Goal: Information Seeking & Learning: Learn about a topic

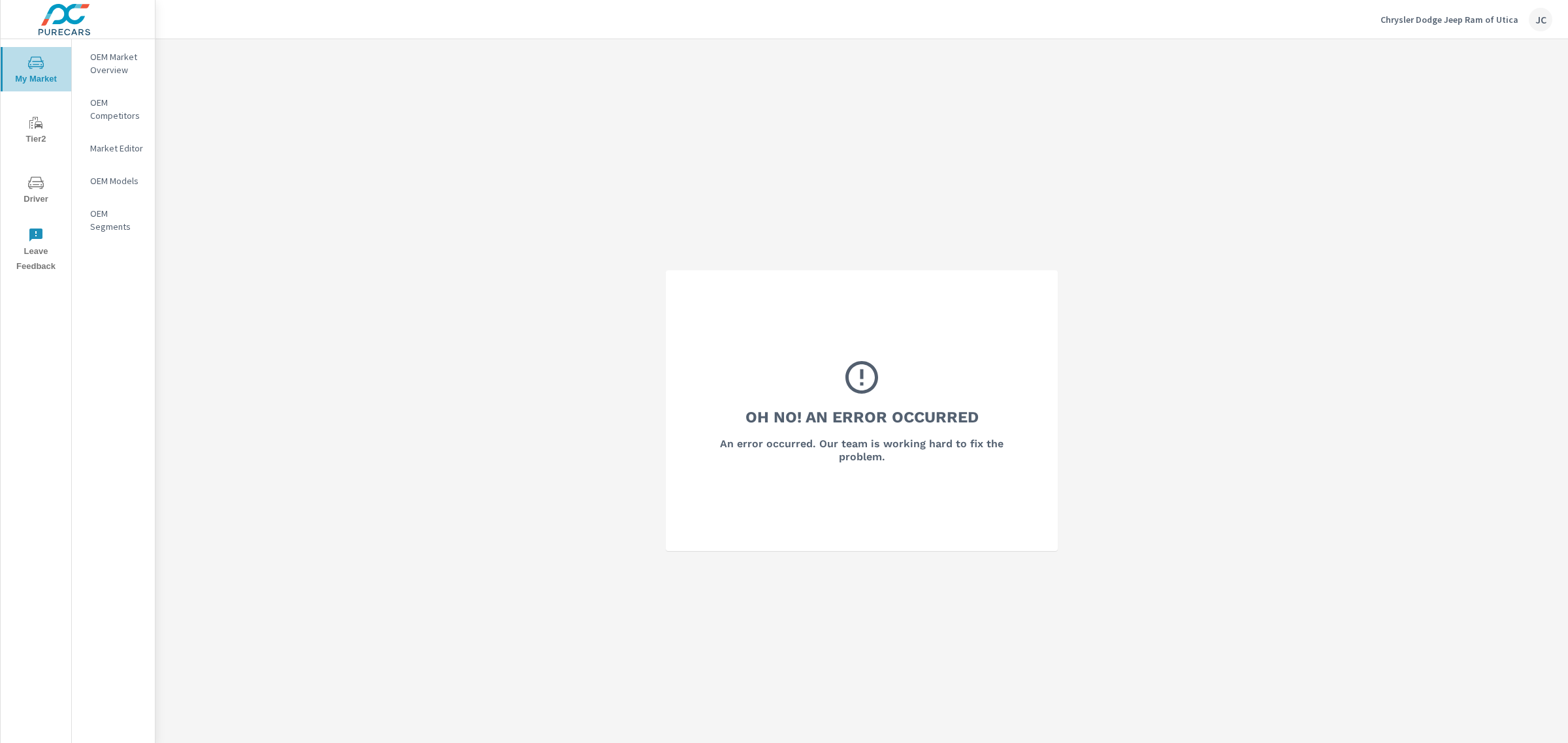
click at [47, 71] on span "My Market" at bounding box center [36, 71] width 63 height 32
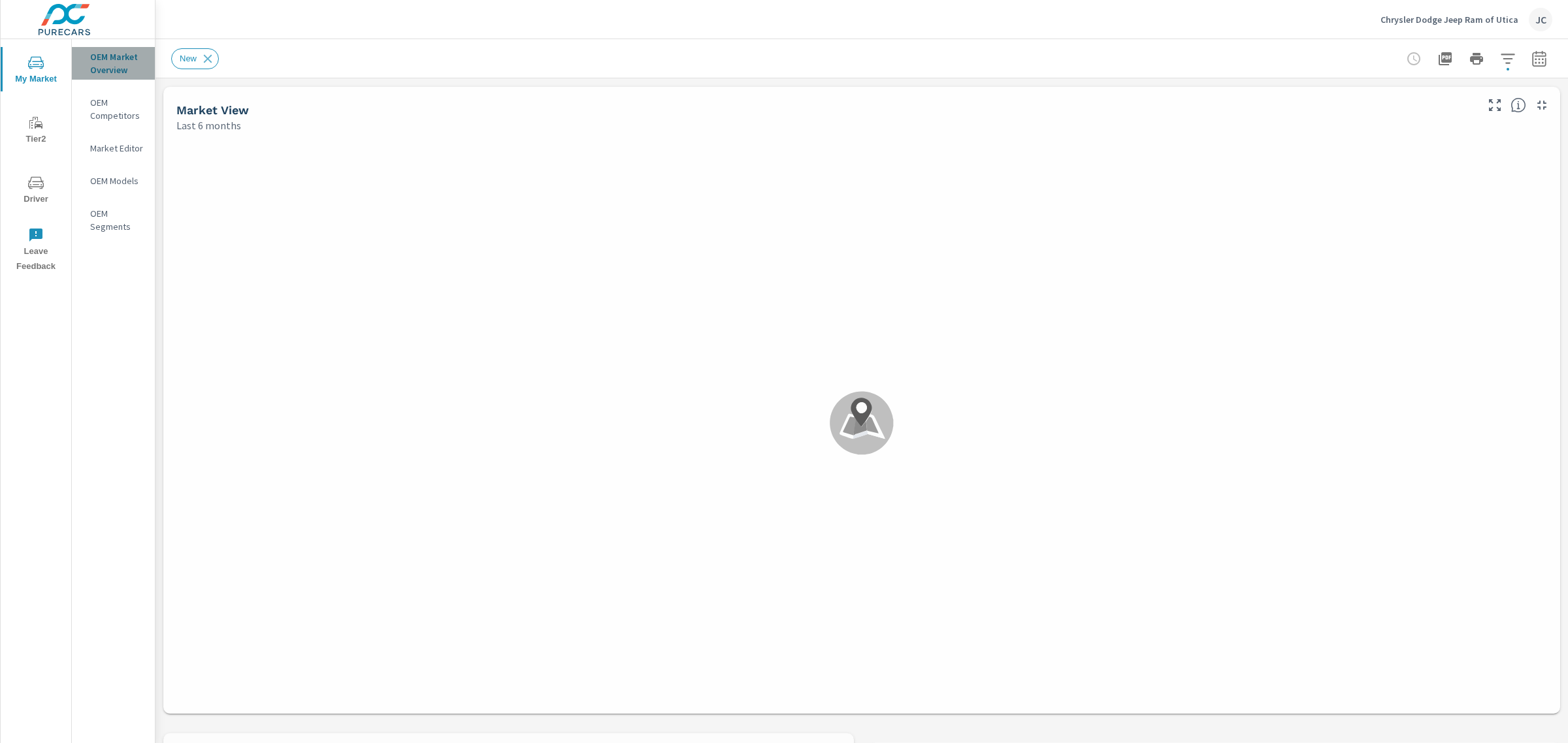
click at [125, 66] on p "OEM Market Overview" at bounding box center [117, 64] width 54 height 26
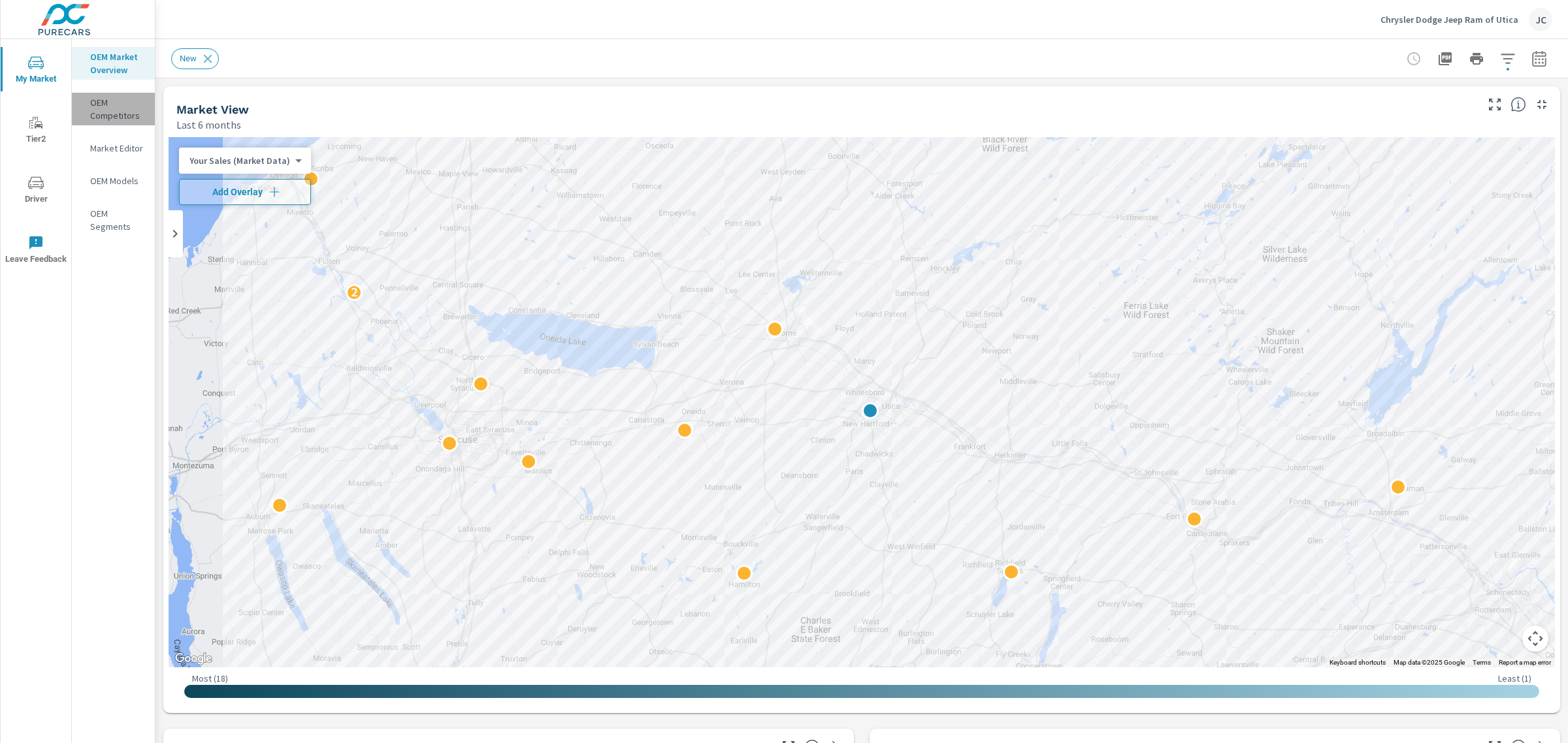
click at [109, 100] on p "OEM Competitors" at bounding box center [117, 109] width 54 height 26
click at [113, 74] on p "OEM Market Overview" at bounding box center [117, 64] width 54 height 26
click at [293, 194] on span "Add Overlay" at bounding box center [245, 192] width 120 height 13
click at [108, 105] on p "OEM Competitors" at bounding box center [117, 109] width 54 height 26
click at [99, 57] on p "OEM Market Overview" at bounding box center [117, 64] width 54 height 26
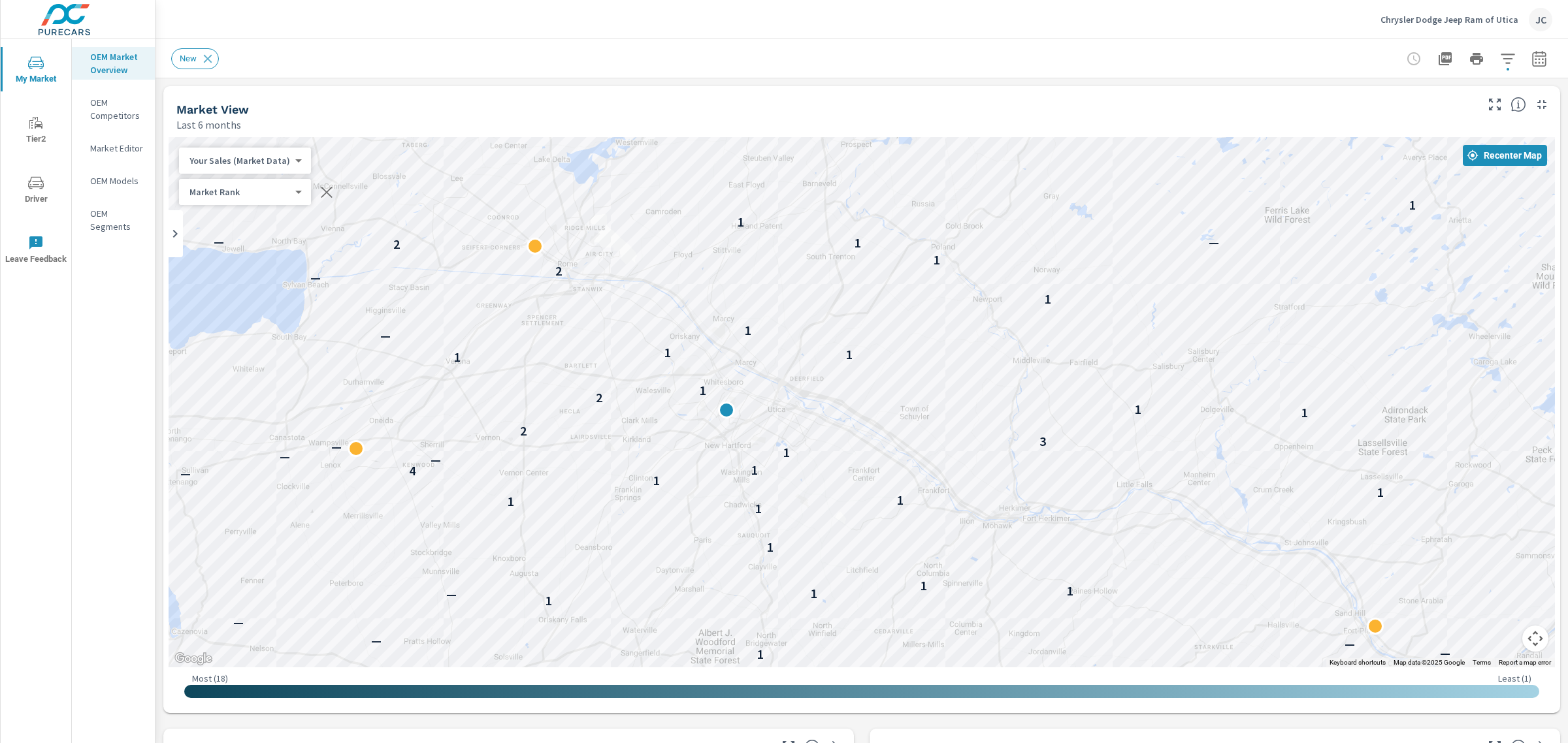
drag, startPoint x: 668, startPoint y: 262, endPoint x: 128, endPoint y: 117, distance: 559.1
click at [128, 117] on div "My Market Tier2 Driver Leave Feedback OEM Market Overview OEM Competitors Marke…" at bounding box center [784, 372] width 1568 height 743
click at [1500, 60] on icon "button" at bounding box center [1508, 59] width 16 height 16
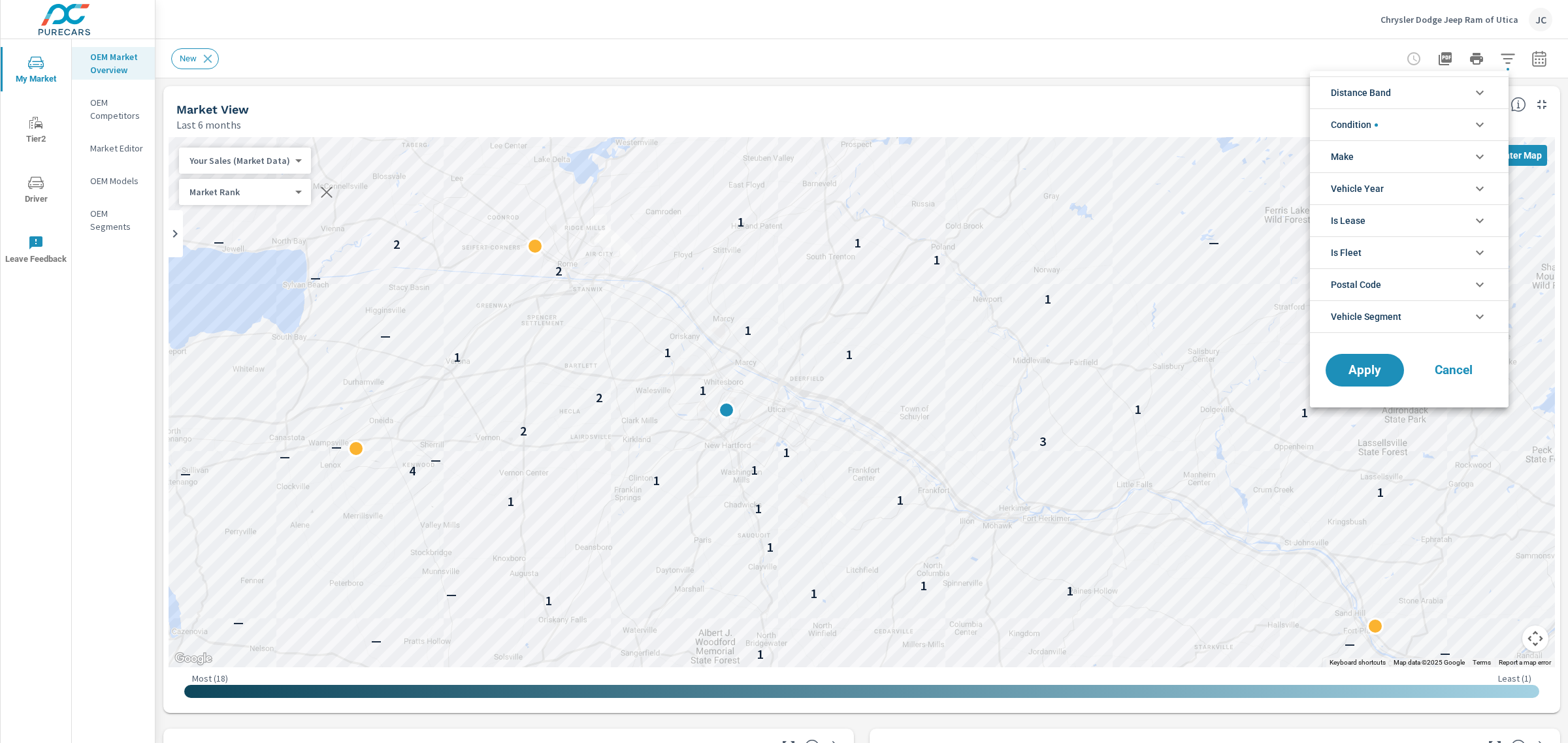
click at [1485, 90] on icon "filter options" at bounding box center [1480, 93] width 16 height 16
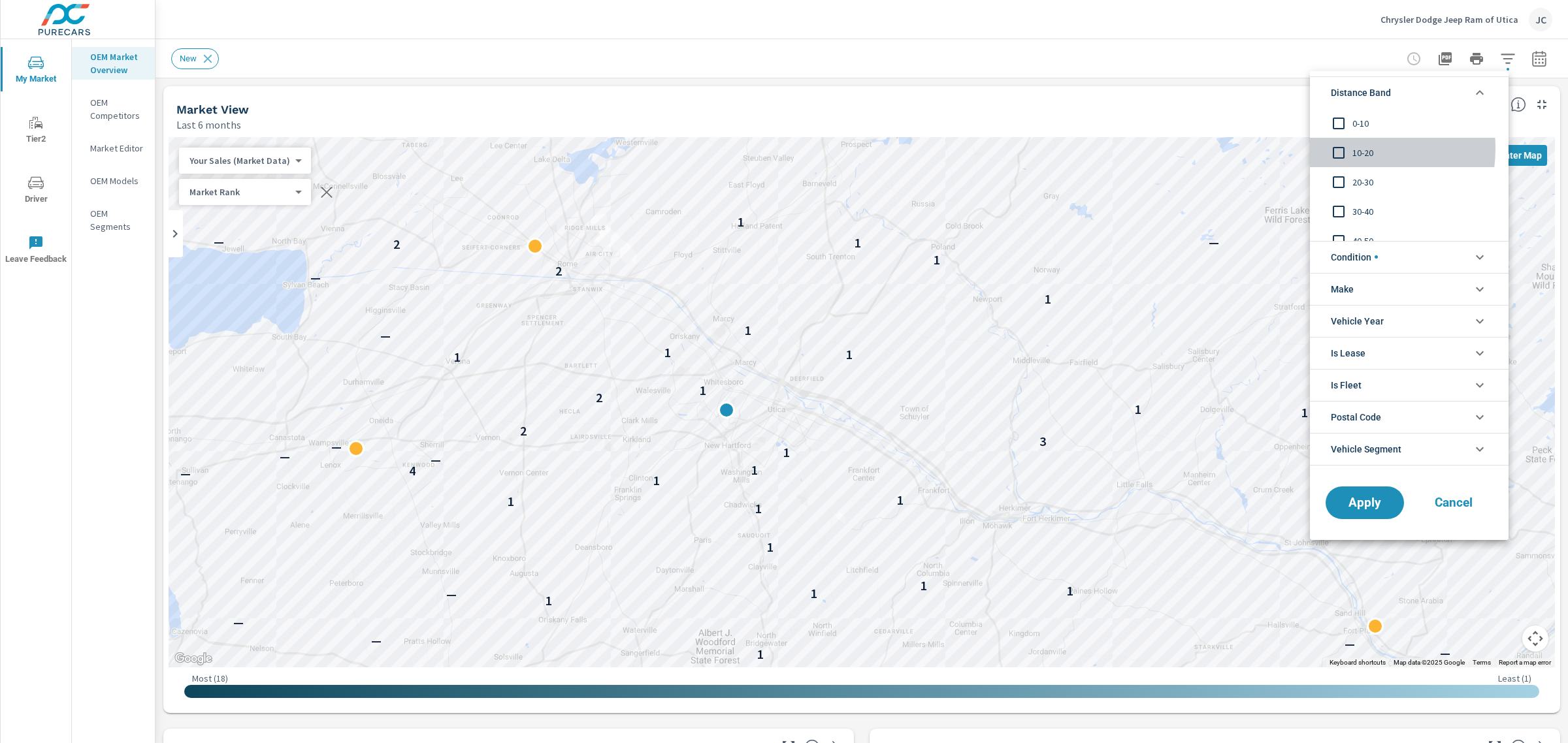
click at [1337, 148] on input "filter options" at bounding box center [1339, 153] width 28 height 28
click at [1349, 501] on span "Apply" at bounding box center [1365, 503] width 54 height 12
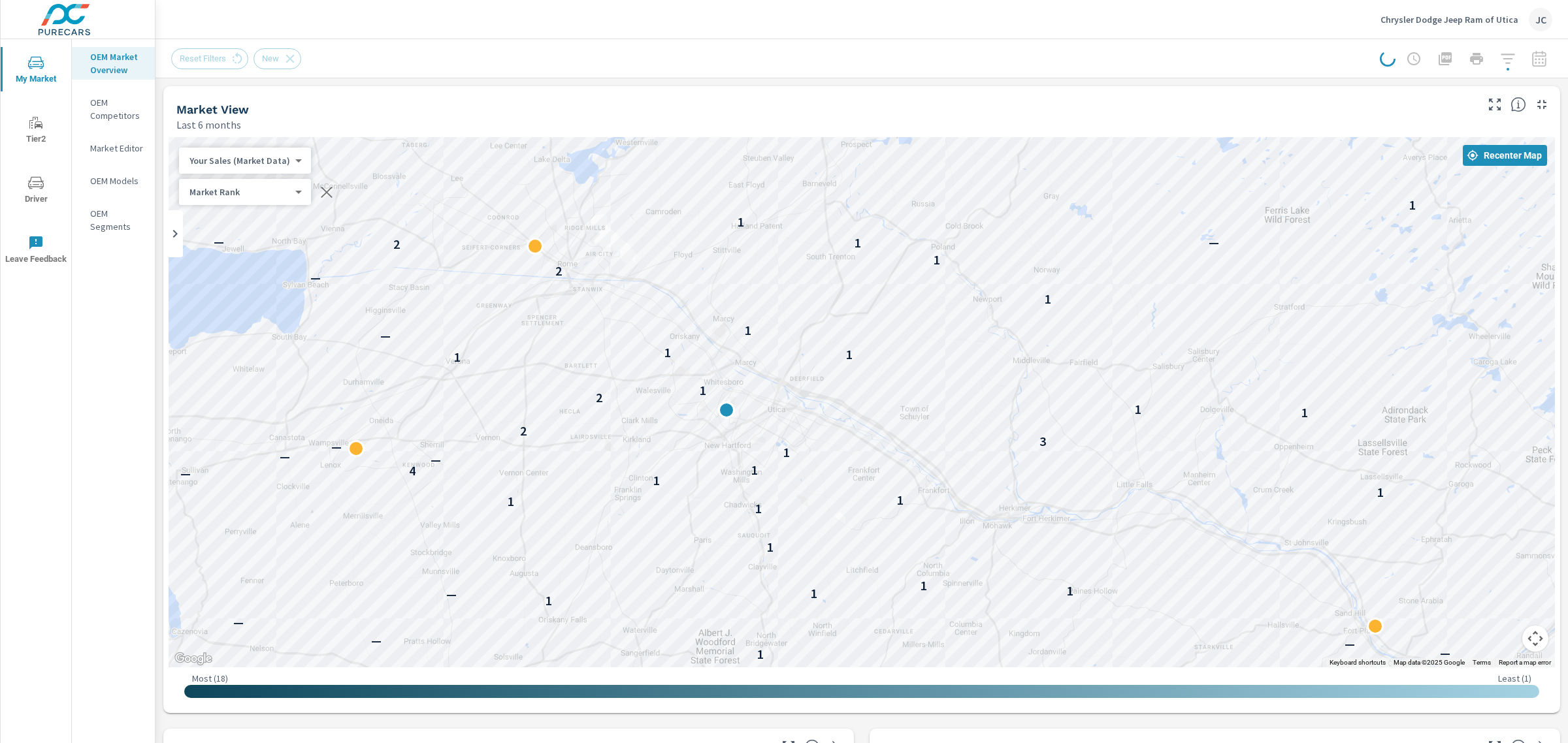
click at [1500, 69] on div at bounding box center [1466, 59] width 172 height 26
click at [1507, 58] on button "button" at bounding box center [1508, 59] width 26 height 26
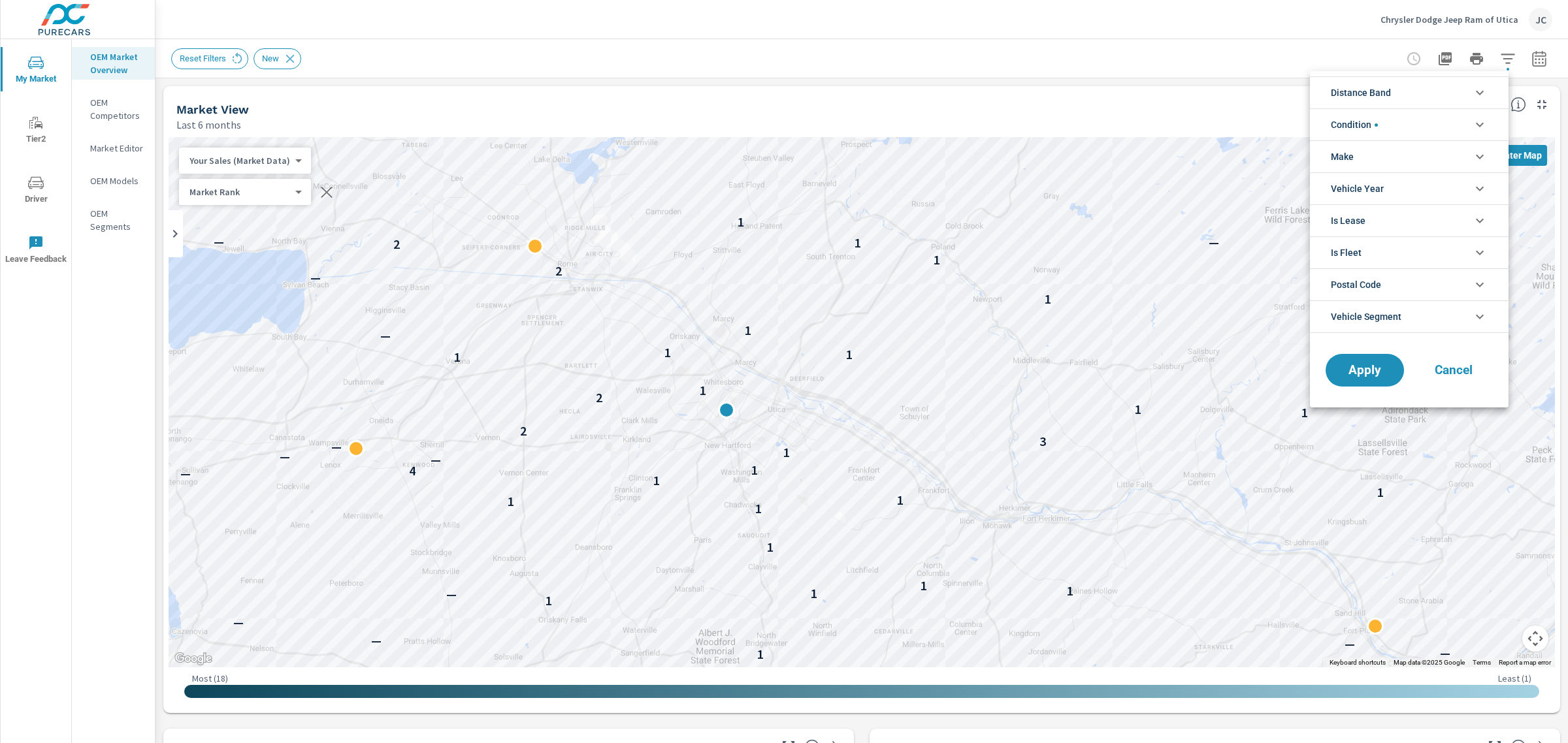
click at [1477, 95] on icon "filter options" at bounding box center [1480, 93] width 16 height 16
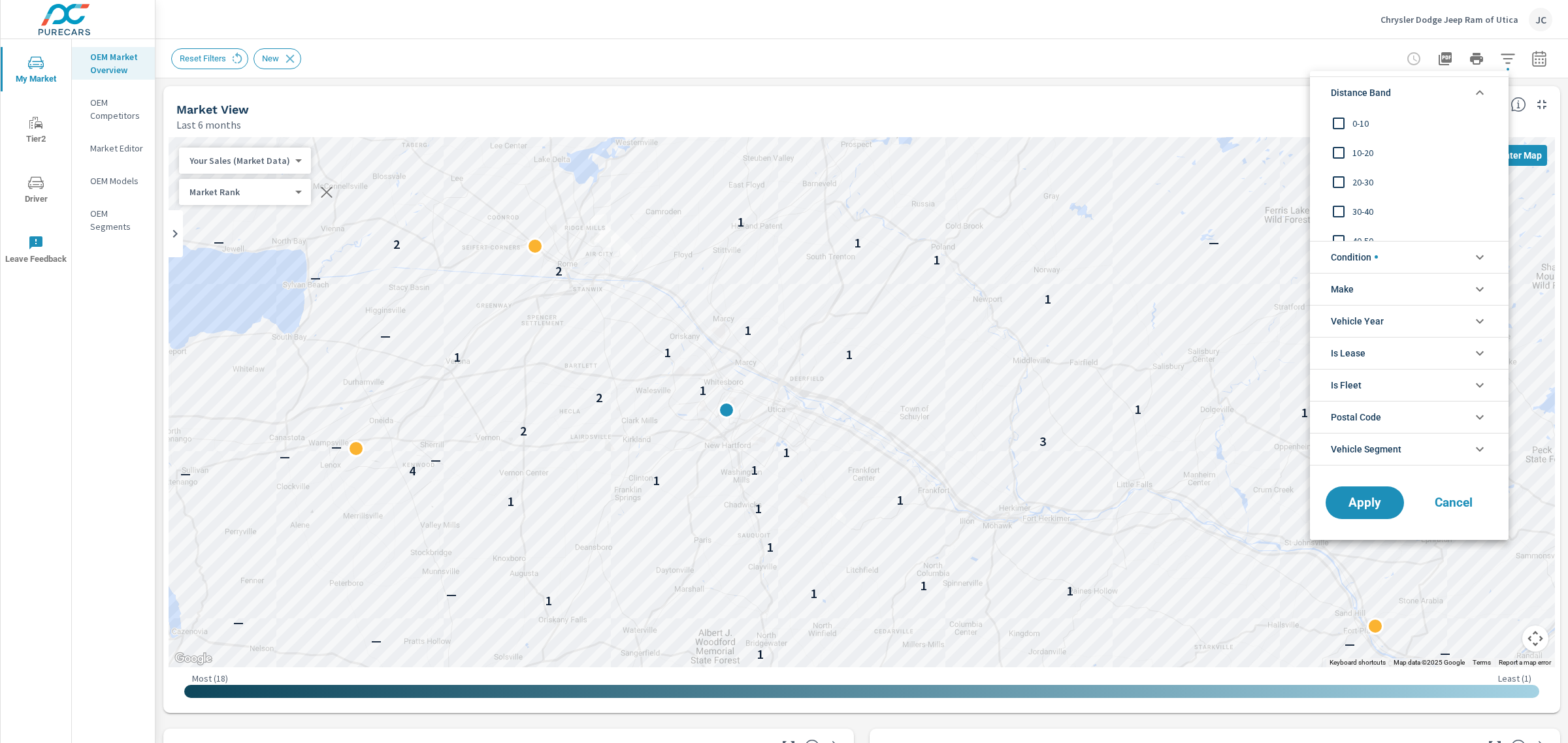
click at [1346, 149] on input "filter options" at bounding box center [1339, 153] width 28 height 28
click at [1373, 500] on span "Apply" at bounding box center [1365, 503] width 54 height 12
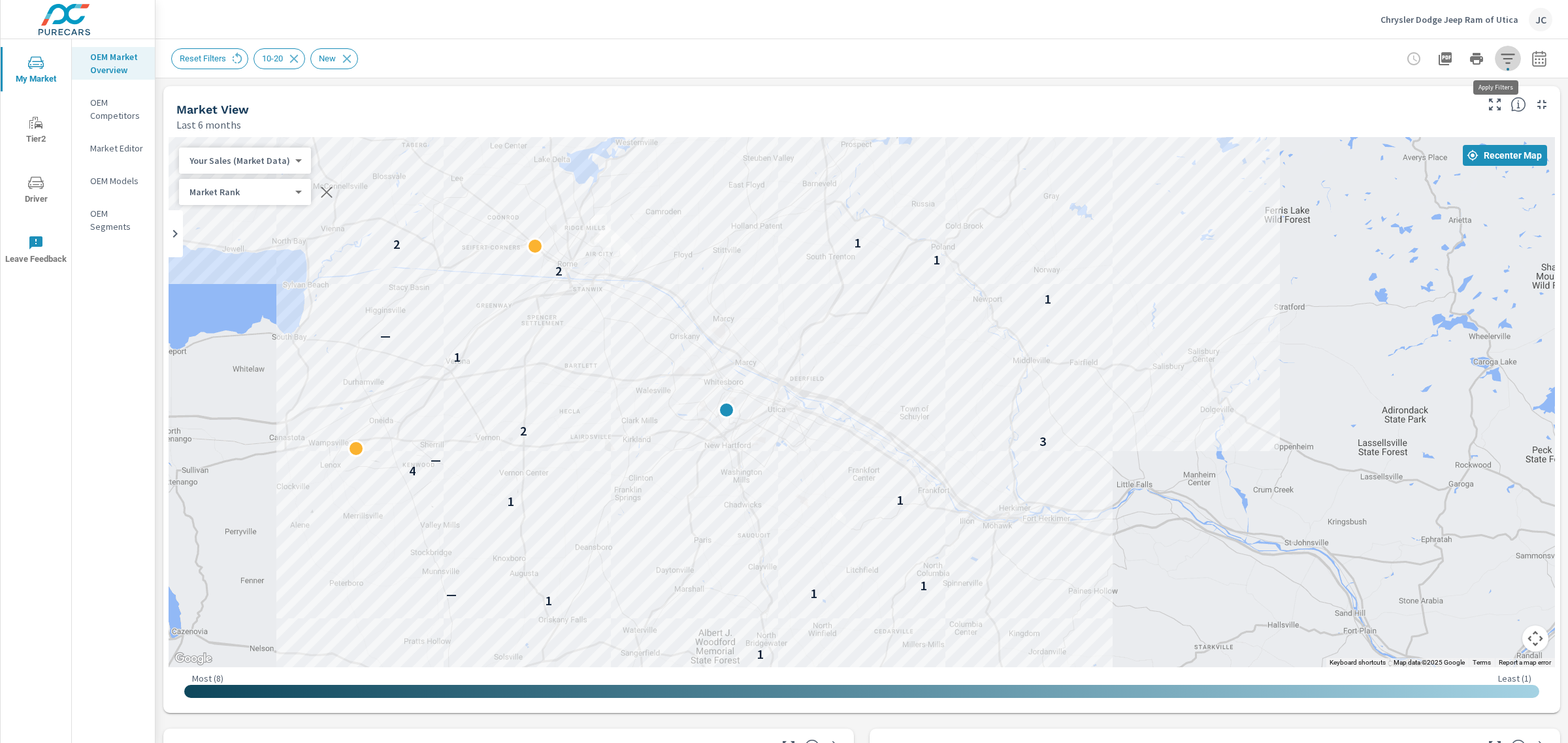
click at [1500, 60] on icon "button" at bounding box center [1508, 59] width 16 height 16
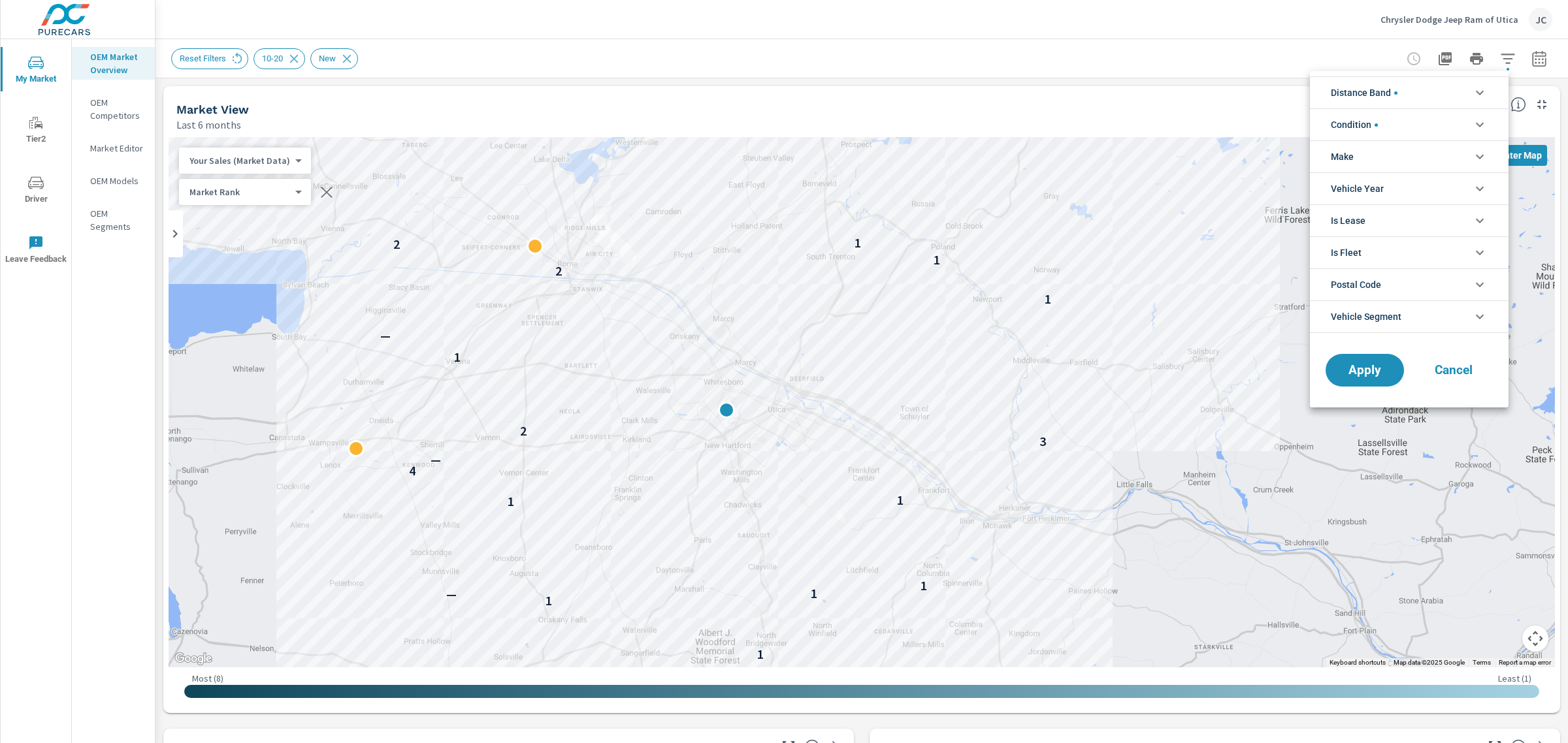
click at [1421, 99] on li "Distance Band" at bounding box center [1409, 92] width 199 height 32
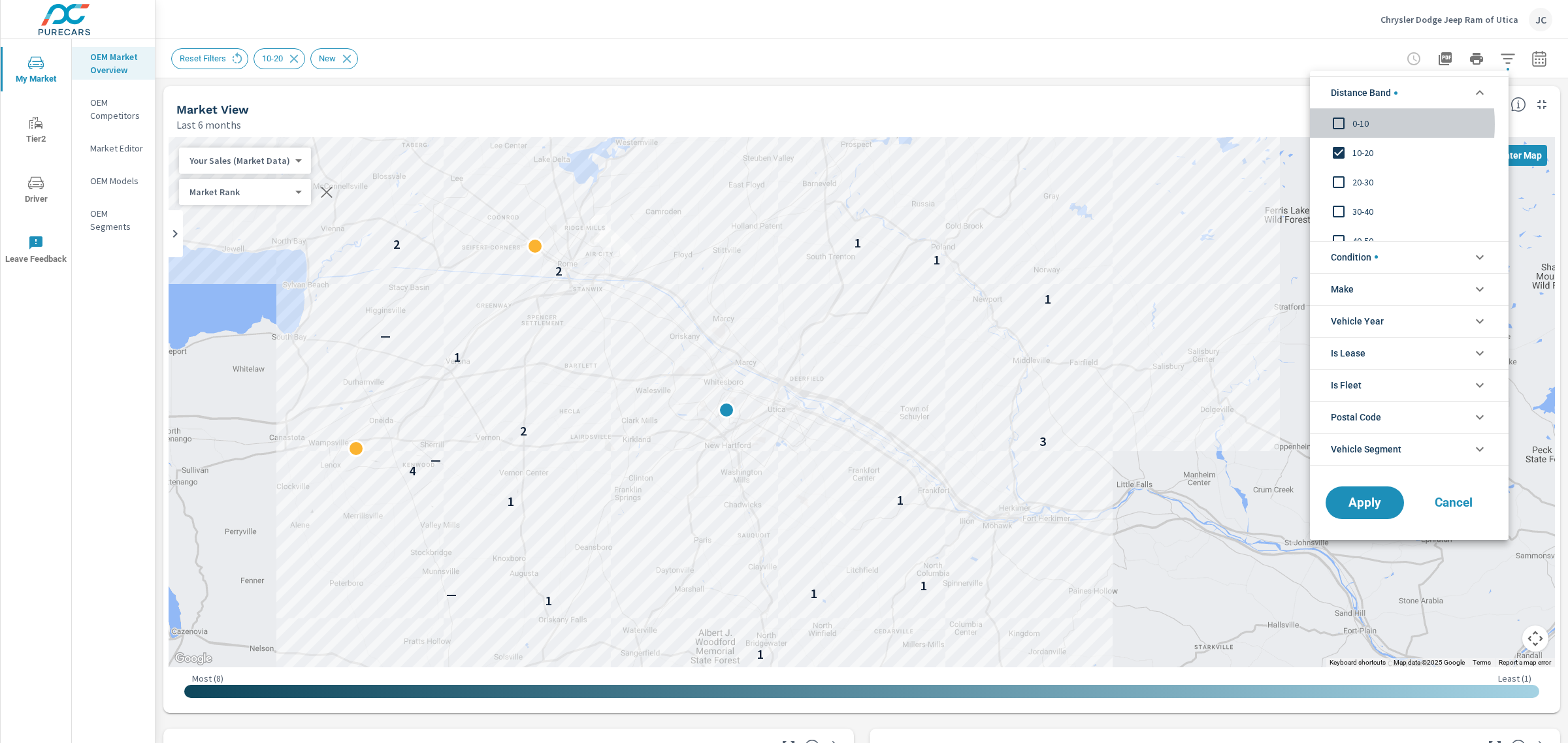
click at [1341, 124] on input "filter options" at bounding box center [1339, 123] width 28 height 28
click at [1371, 503] on span "Apply" at bounding box center [1365, 503] width 54 height 12
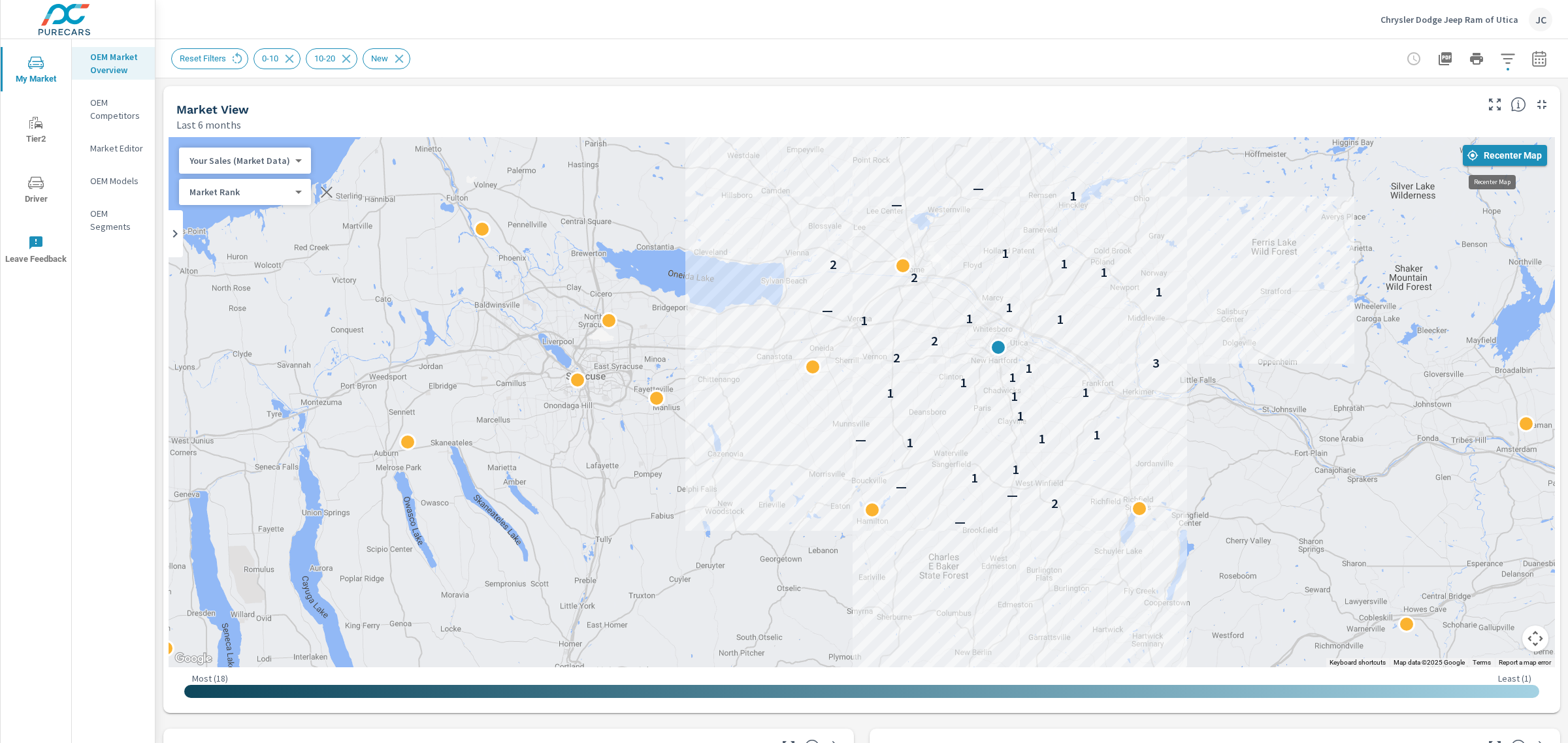
click at [1485, 158] on span "Recenter Map" at bounding box center [1505, 155] width 74 height 12
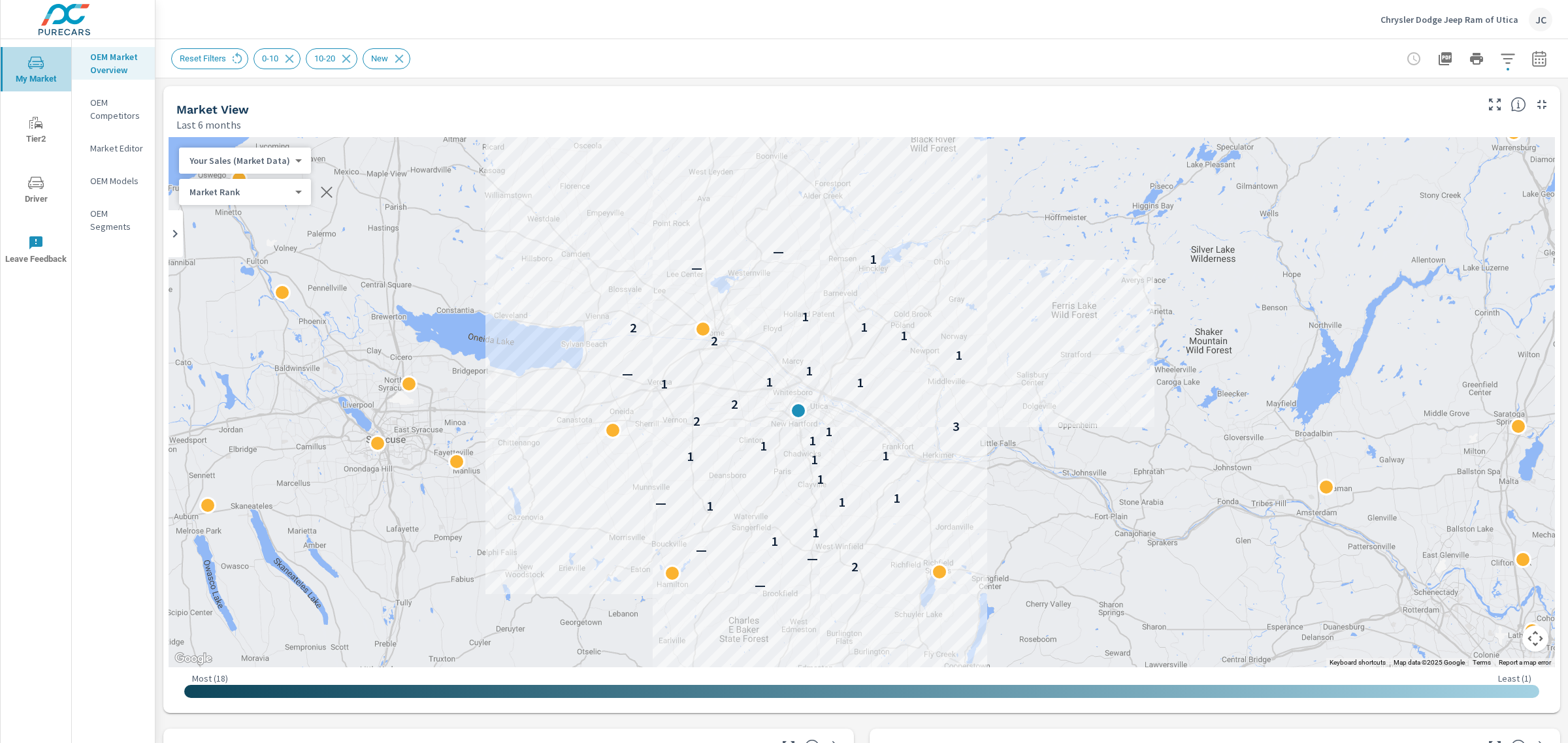
drag, startPoint x: 47, startPoint y: 74, endPoint x: 31, endPoint y: 71, distance: 16.3
click at [31, 71] on span "My Market" at bounding box center [36, 71] width 63 height 32
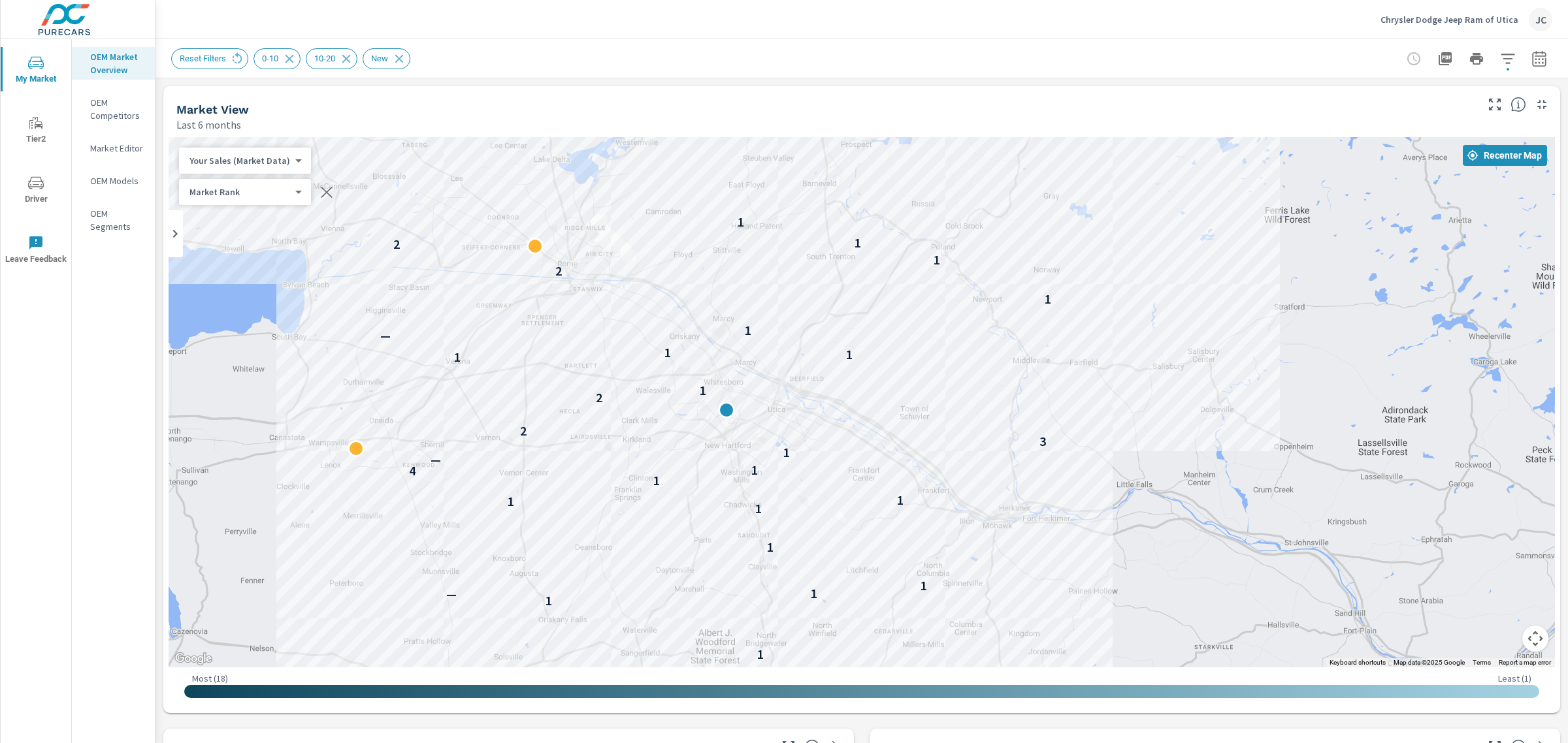
click at [96, 150] on p "Market Editor" at bounding box center [117, 148] width 54 height 13
